Goal: Task Accomplishment & Management: Manage account settings

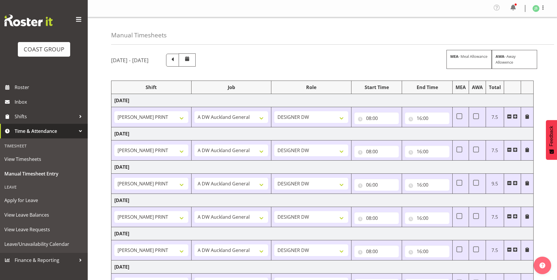
select select "6781"
select select "610"
select select "6781"
select select "610"
select select "6781"
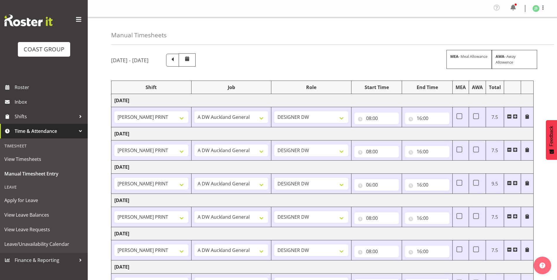
select select "610"
select select "6781"
select select "610"
select select "6781"
select select "610"
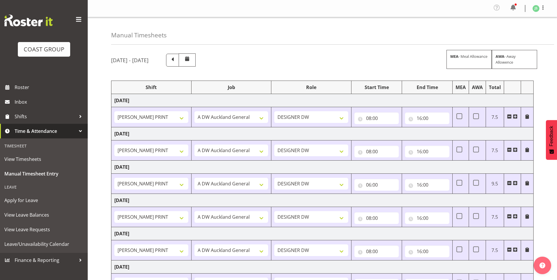
select select "16"
select select "6781"
select select "610"
select select "6781"
select select "610"
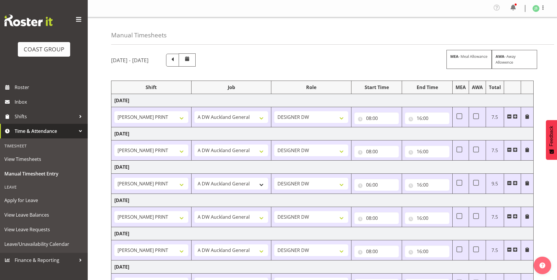
scroll to position [84, 0]
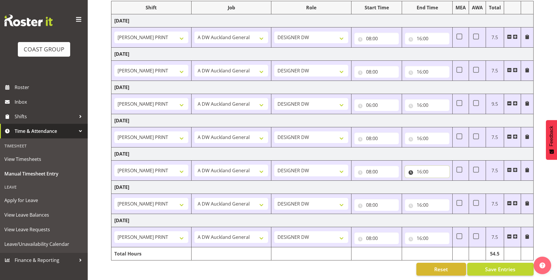
click at [428, 168] on input "16:00" at bounding box center [427, 172] width 44 height 12
click at [457, 181] on select "00 01 02 03 04 05 06 07 08 09 10 11 12 13 14 15 16 17 18 19 20 21 22 23 24 25 2…" at bounding box center [460, 187] width 13 height 12
select select "30"
click at [454, 181] on select "00 01 02 03 04 05 06 07 08 09 10 11 12 13 14 15 16 17 18 19 20 21 22 23 24 25 2…" at bounding box center [460, 187] width 13 height 12
type input "16:30"
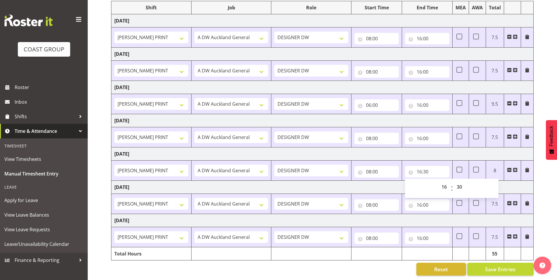
click at [543, 187] on div "[DATE] - [DATE] MEA - Meal Allowance AWA - Away Allowence Shift Job Role Start …" at bounding box center [334, 124] width 446 height 311
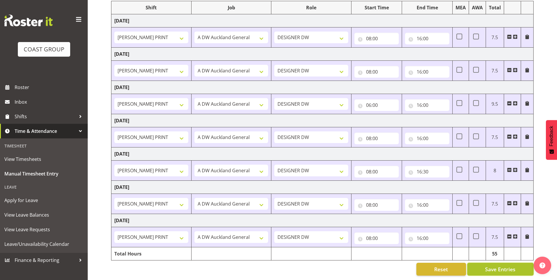
click at [495, 266] on span "Save Entries" at bounding box center [500, 270] width 30 height 8
